Goal: Find specific page/section: Find specific page/section

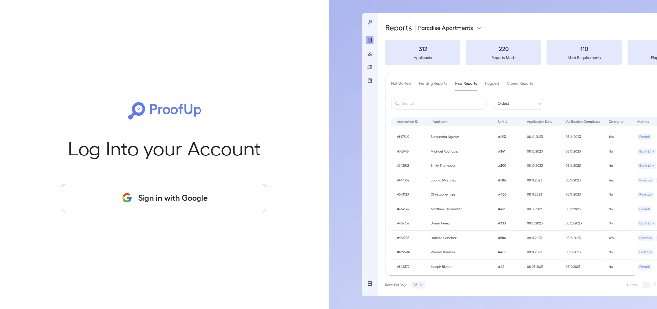
click at [177, 196] on button "Sign in with Google" at bounding box center [164, 197] width 204 height 28
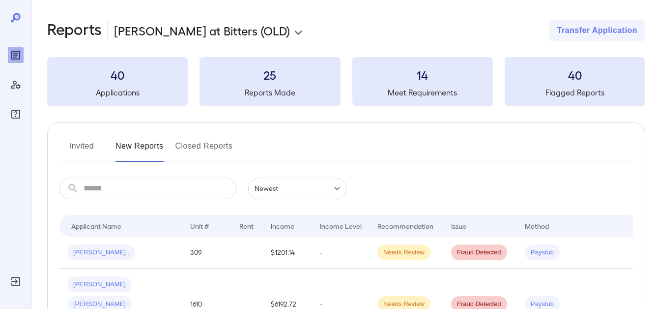
click at [181, 34] on body "**********" at bounding box center [328, 154] width 657 height 309
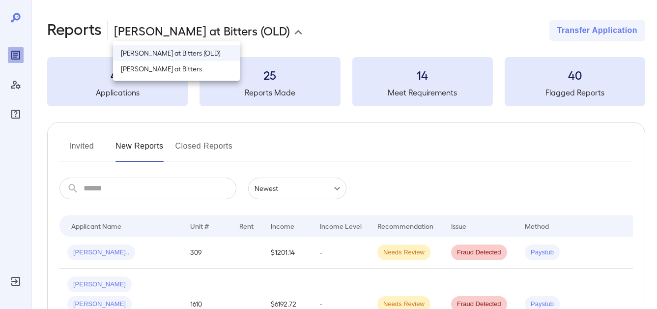
click at [182, 70] on li "[PERSON_NAME] at Bitters" at bounding box center [176, 69] width 127 height 16
type input "**********"
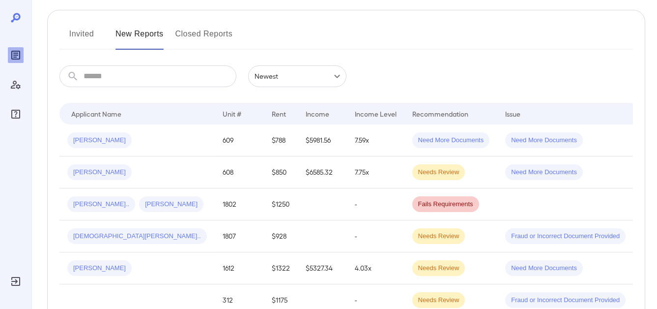
scroll to position [113, 0]
click at [92, 40] on button "Invited" at bounding box center [81, 38] width 44 height 24
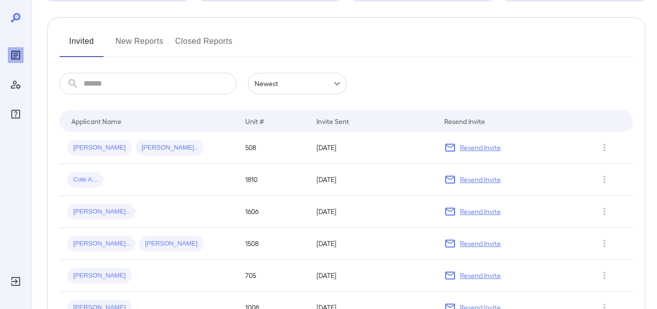
scroll to position [106, 0]
click at [142, 41] on button "New Reports" at bounding box center [139, 44] width 48 height 24
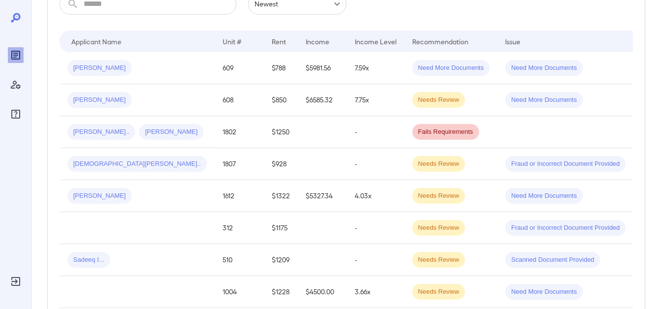
scroll to position [185, 0]
click at [158, 127] on span "[PERSON_NAME]" at bounding box center [171, 130] width 64 height 9
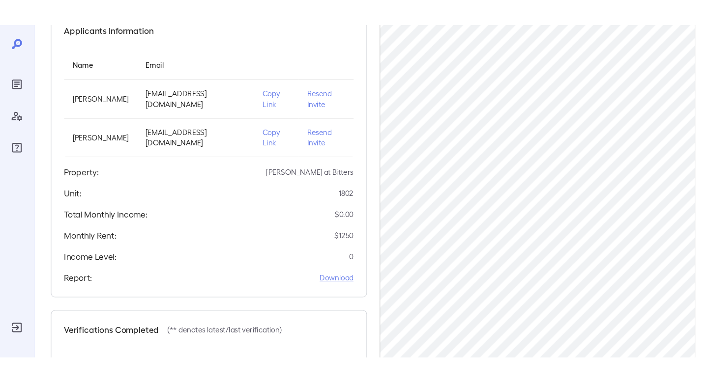
scroll to position [104, 0]
